Goal: Ask a question: Seek information or help from site administrators or community

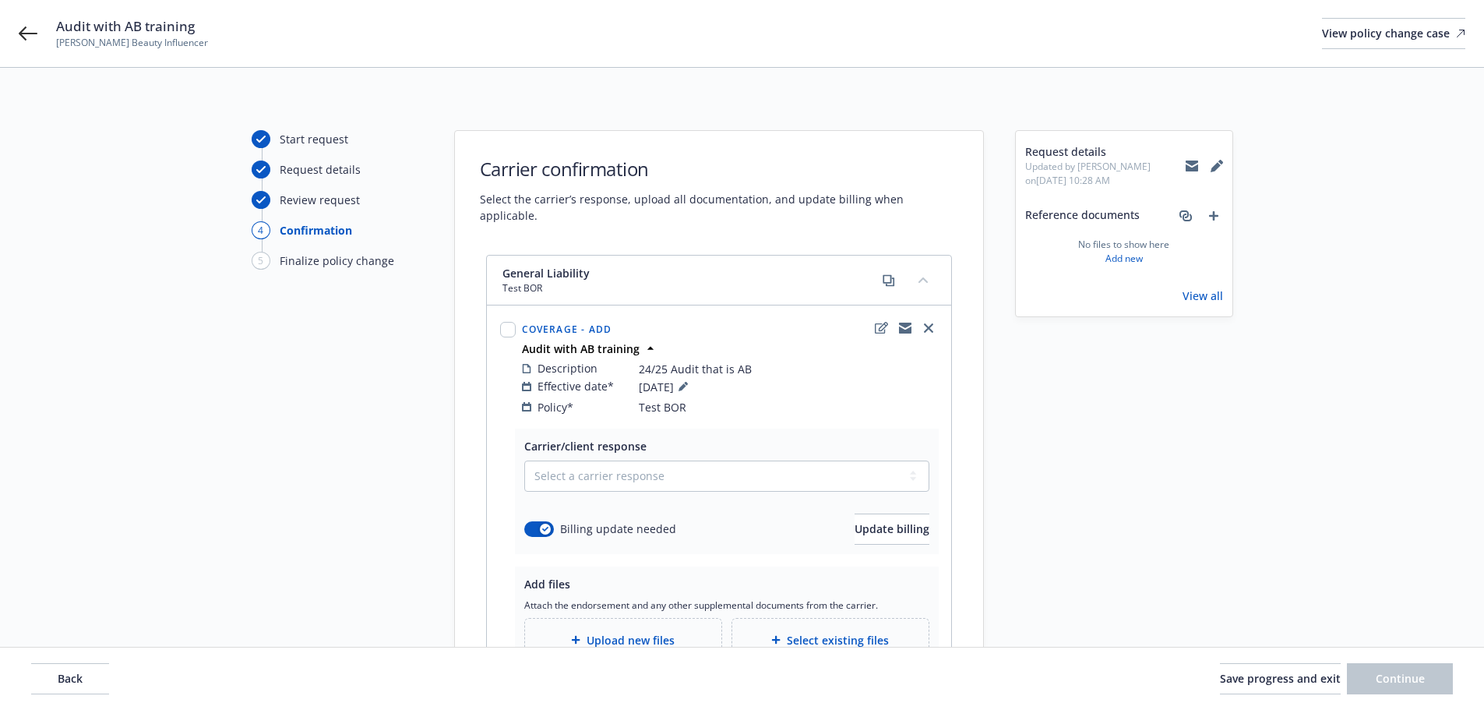
scroll to position [78, 0]
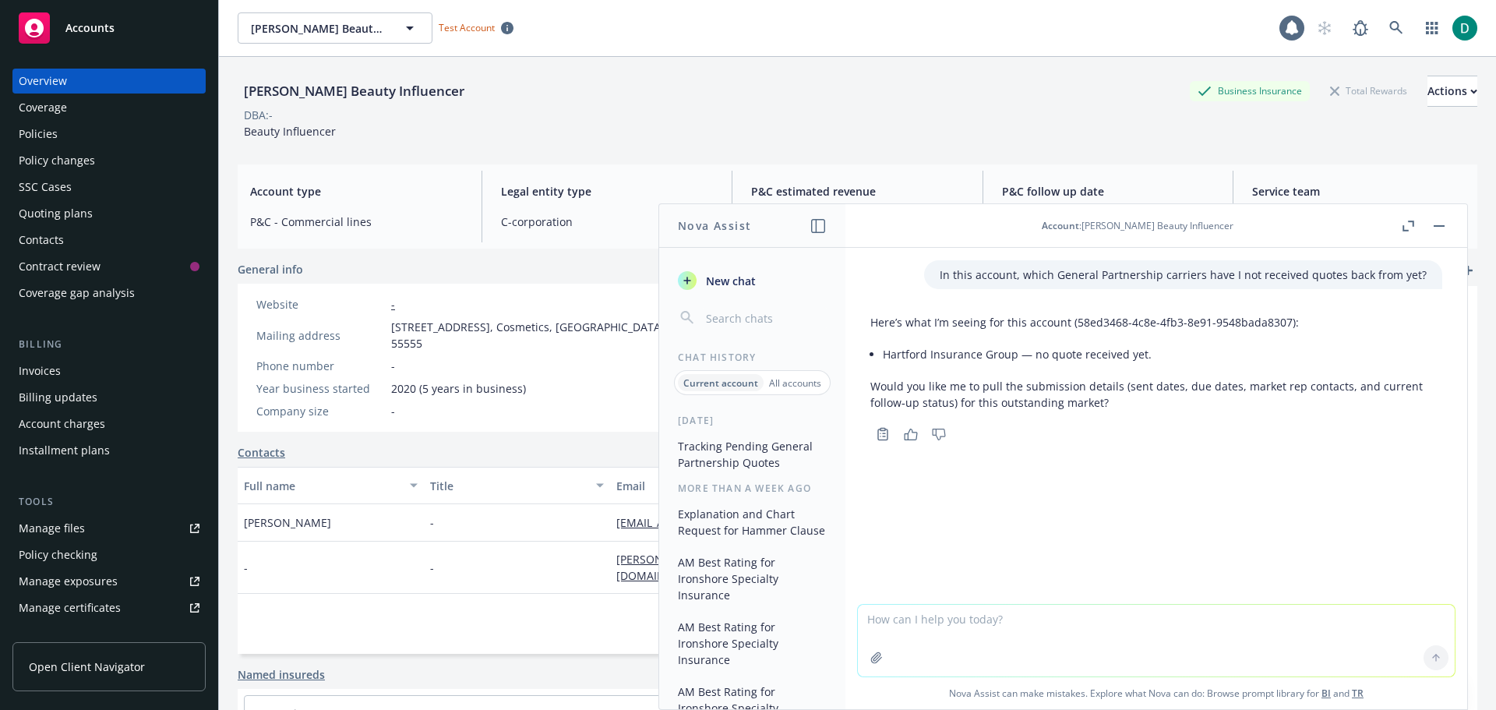
click at [1020, 624] on textarea at bounding box center [1156, 641] width 597 height 72
type textarea "If I paste something that is bolded in Google sheets, why doesnt it stay bolded"
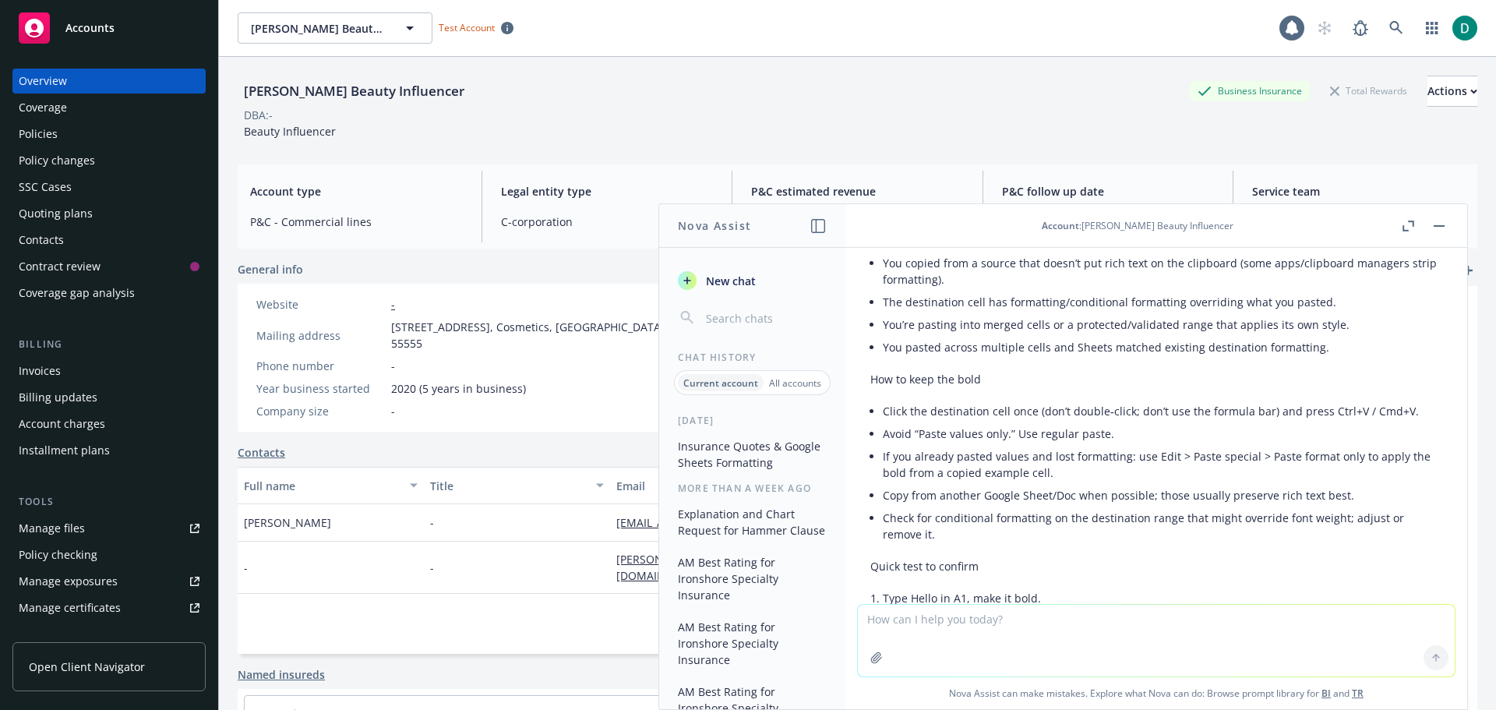
scroll to position [446, 0]
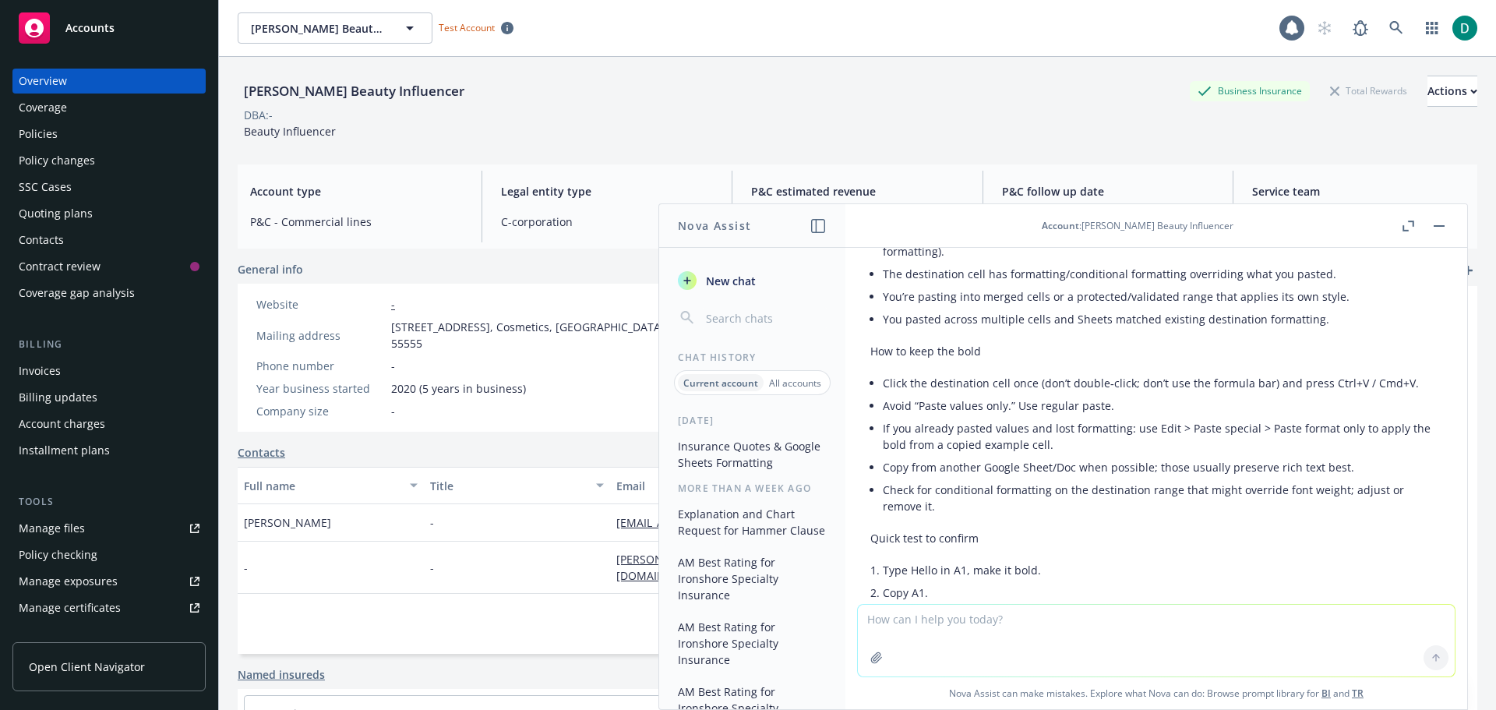
click at [1439, 223] on button "button" at bounding box center [1439, 226] width 19 height 19
